Goal: Find specific page/section: Find specific page/section

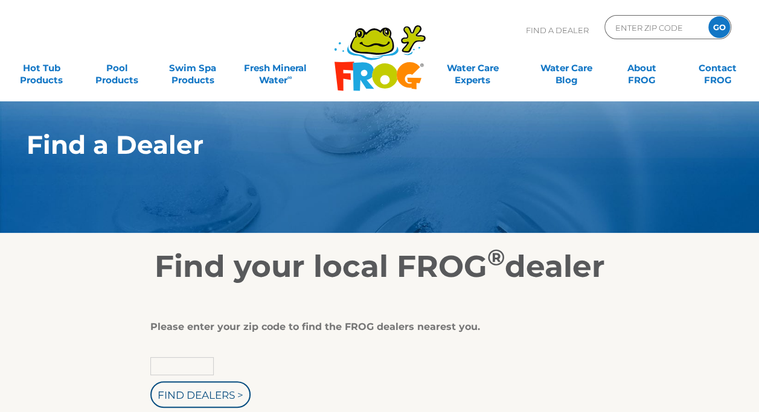
click at [169, 362] on input "text" at bounding box center [181, 366] width 63 height 18
type input "97355"
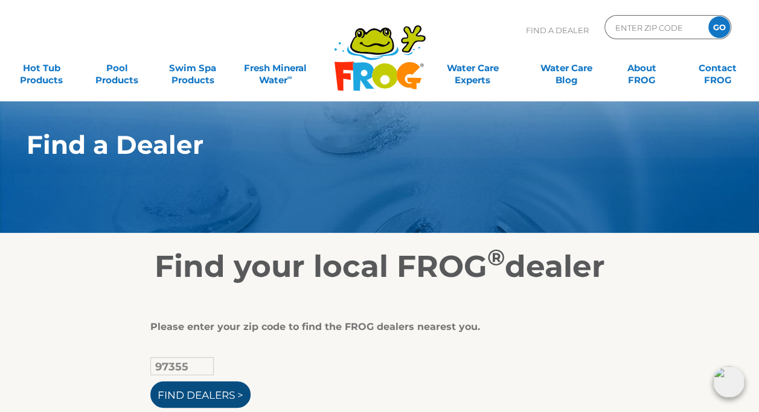
click at [202, 394] on input "Find Dealers >" at bounding box center [200, 395] width 100 height 27
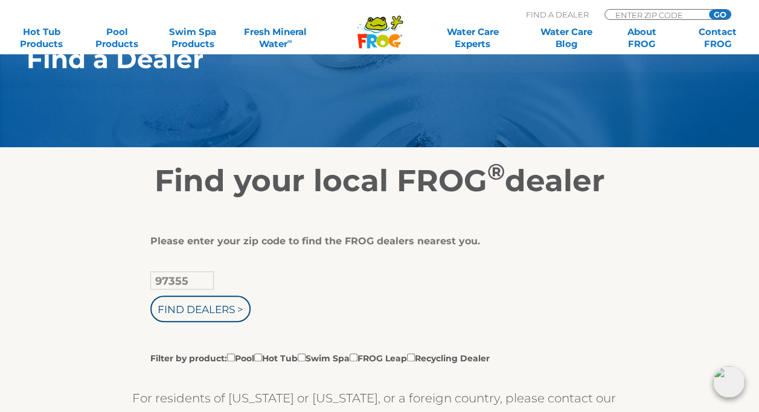
scroll to position [115, 0]
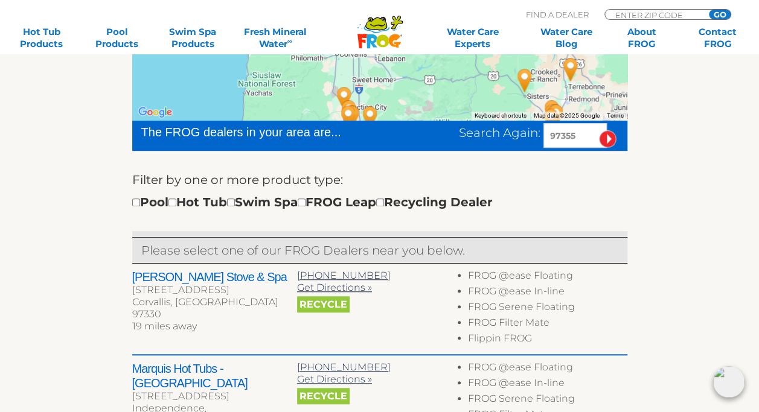
scroll to position [301, 0]
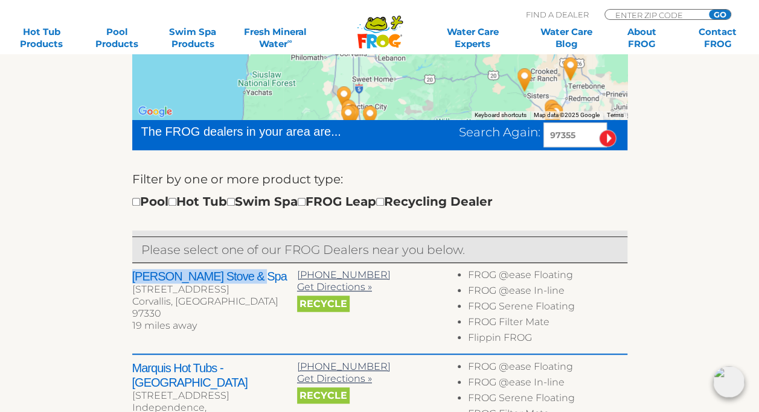
drag, startPoint x: 128, startPoint y: 274, endPoint x: 248, endPoint y: 275, distance: 119.5
click at [248, 275] on div "To navigate the map with touch gestures double-tap and hold your finger on the …" at bounding box center [379, 384] width 743 height 800
copy h2 "[PERSON_NAME] Stove & Spa"
